Goal: Information Seeking & Learning: Find specific page/section

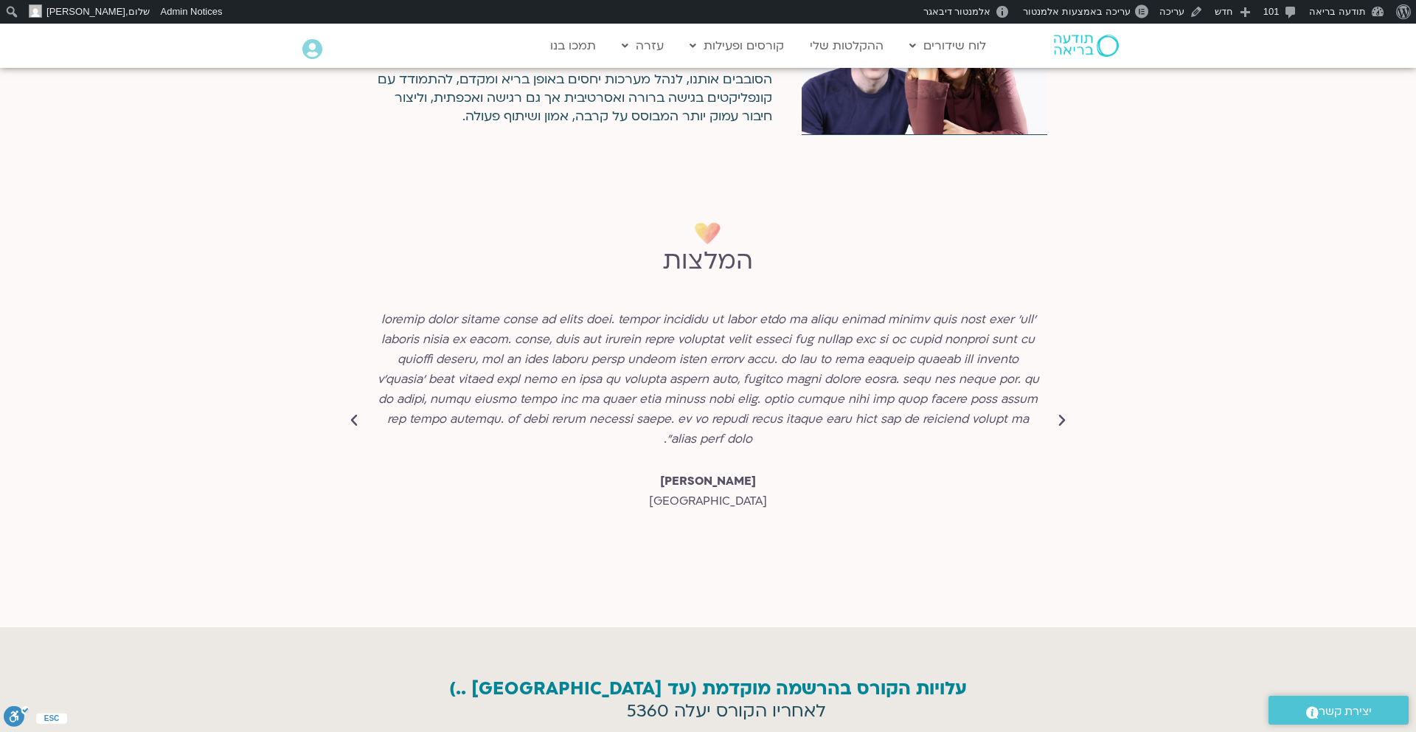
scroll to position [5207, 0]
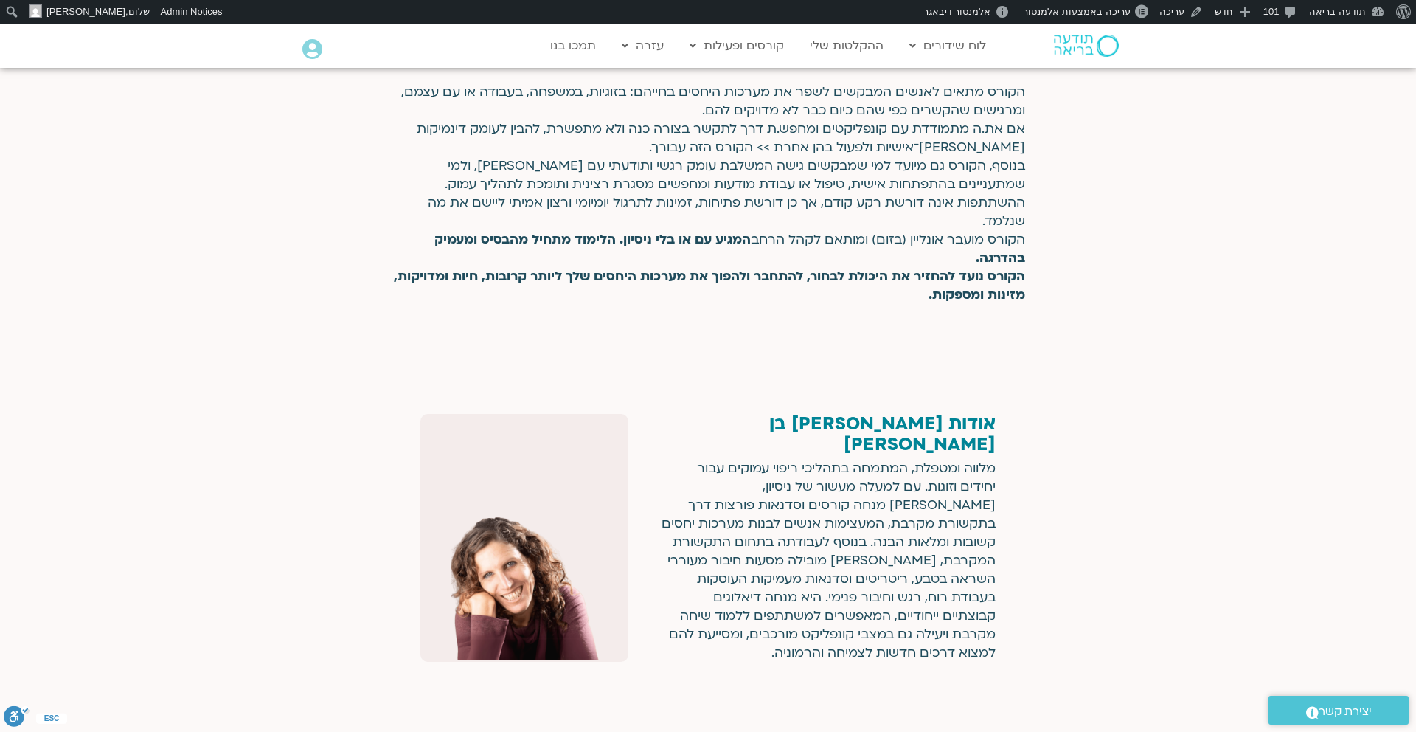
scroll to position [2519, 0]
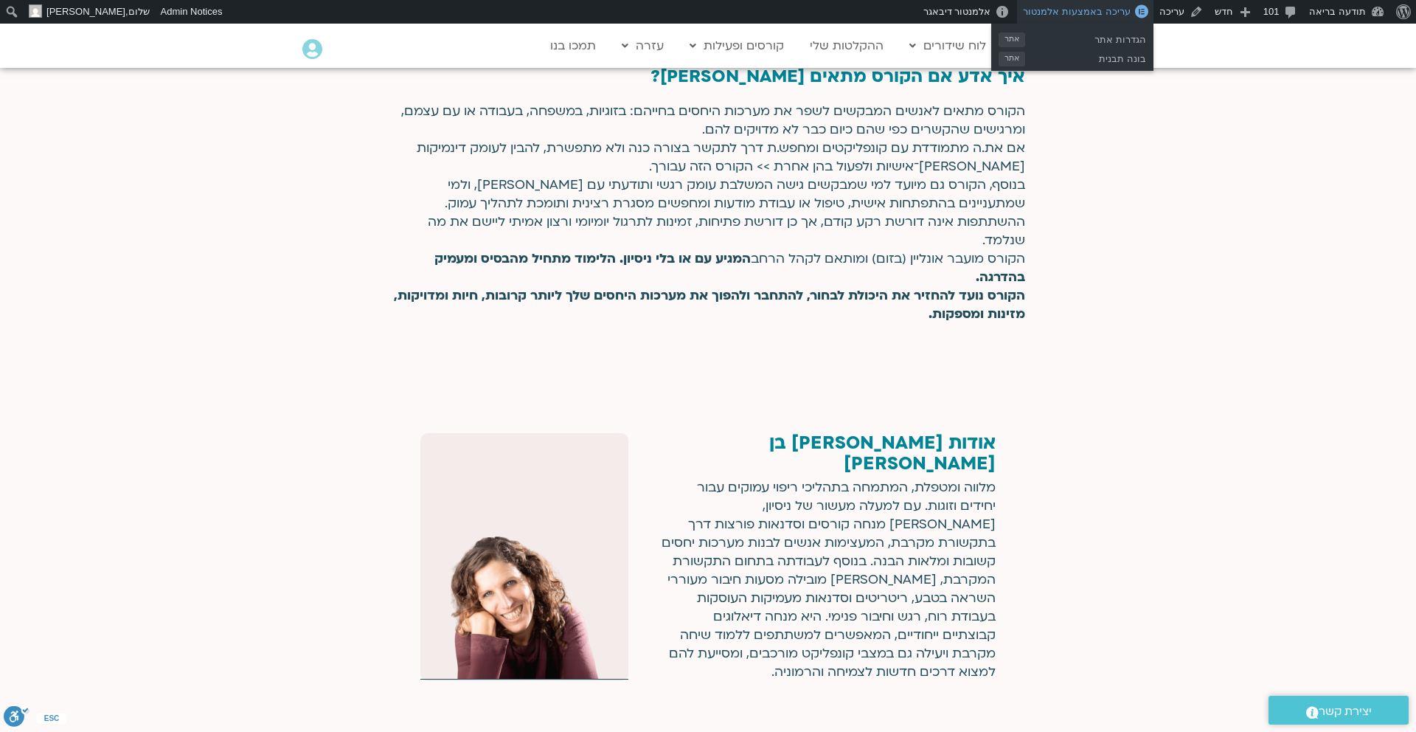
click at [1120, 11] on span "עריכה באמצעות אלמנטור" at bounding box center [1076, 11] width 107 height 11
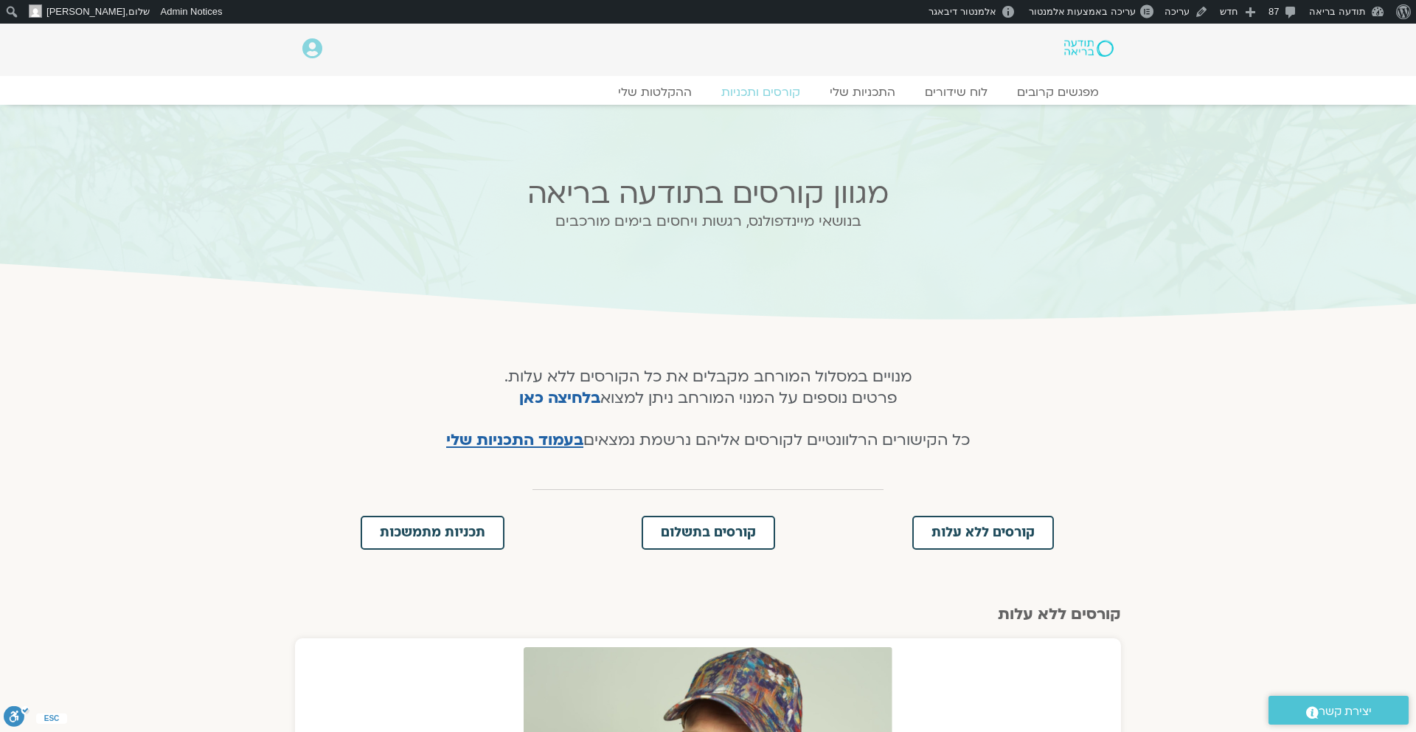
click at [1080, 44] on img at bounding box center [1088, 48] width 49 height 17
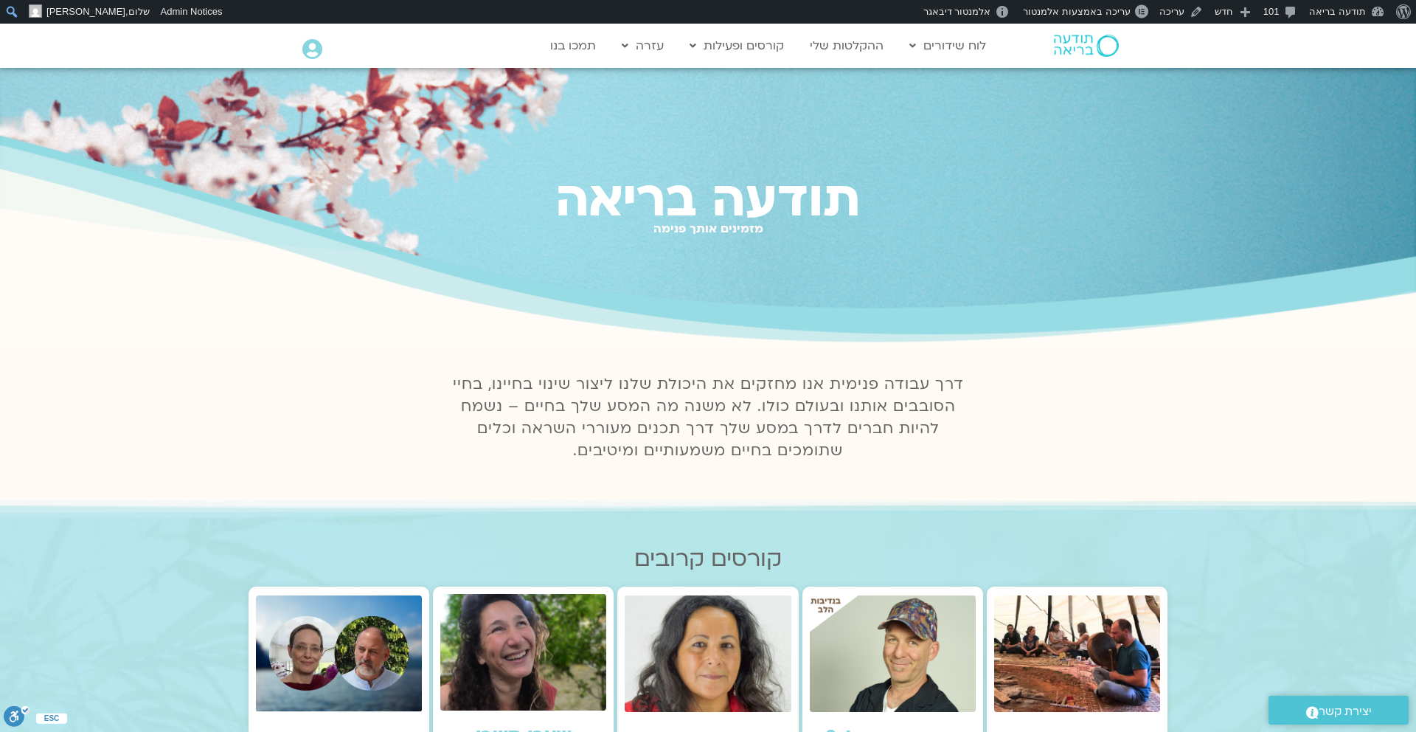
click at [13, 13] on input "חיפוש" at bounding box center [11, 12] width 20 height 18
click at [12, 10] on input "חיפוש" at bounding box center [75, 12] width 148 height 18
click at [38, 13] on input "חיפוש" at bounding box center [75, 12] width 148 height 18
type input "מה הסרט שלך"
click input "חיפוש" at bounding box center [0, 0] width 0 height 0
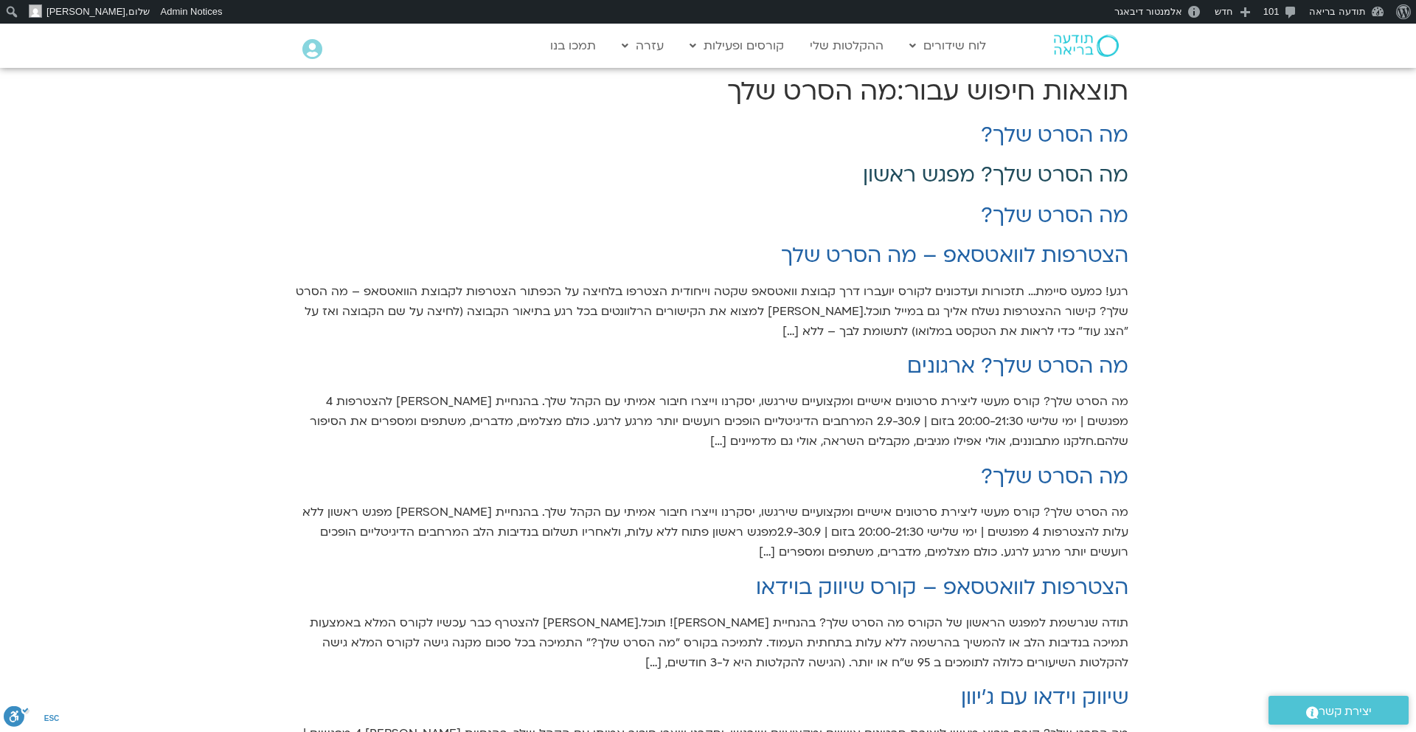
click at [1026, 174] on link "מה הסרט שלך? מפגש ראשון" at bounding box center [996, 175] width 266 height 28
